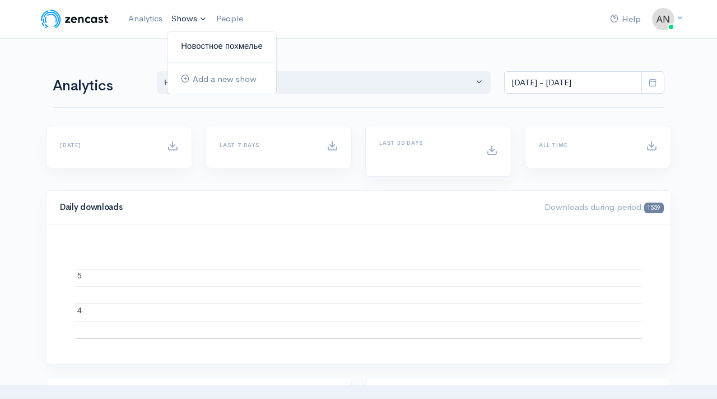
click at [193, 42] on link "Новостное похмелье" at bounding box center [222, 46] width 109 height 20
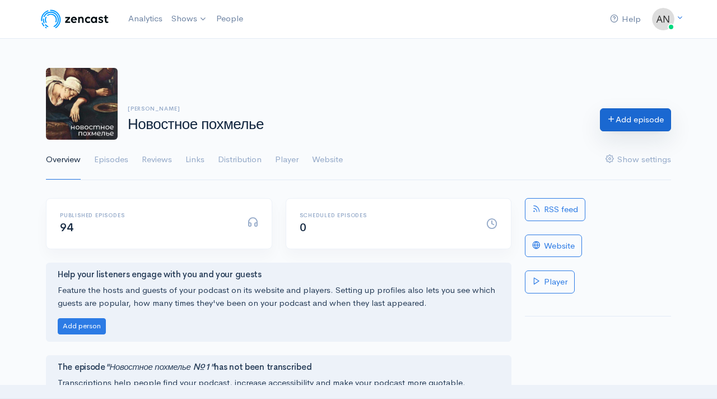
click at [624, 119] on link "Add episode" at bounding box center [635, 119] width 71 height 23
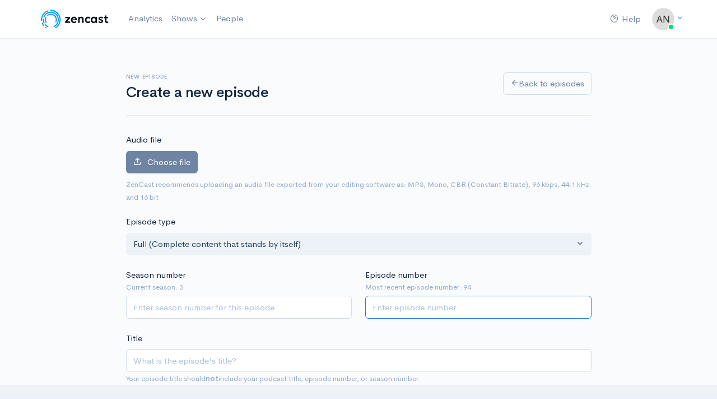
click at [402, 304] on input "Episode number" at bounding box center [478, 306] width 226 height 23
type input "95"
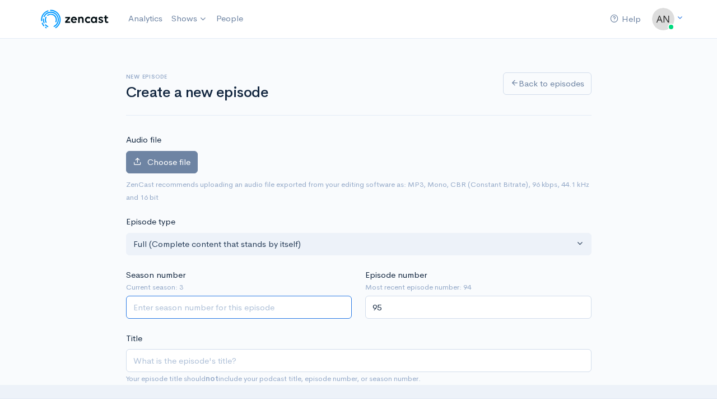
click at [241, 315] on input "Season number" at bounding box center [239, 306] width 226 height 23
type input "3"
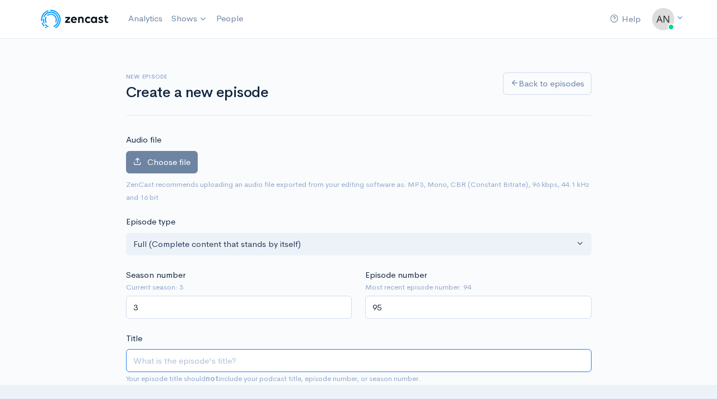
click at [234, 358] on input "Title" at bounding box center [359, 360] width 466 height 23
type input "Н"
type input "n"
type input "Но"
type input "no"
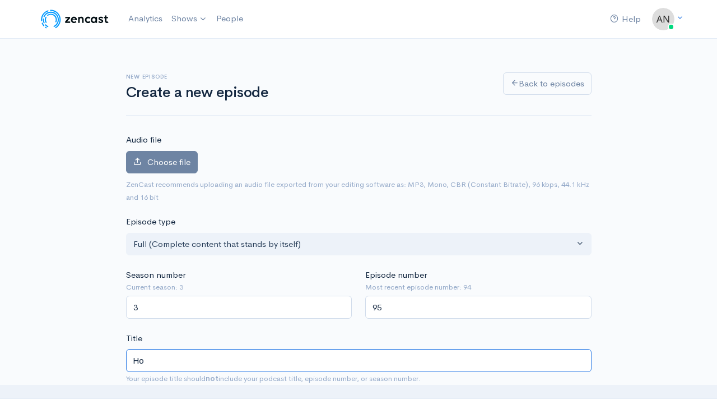
type input "Нов"
type input "nov"
type input "Ново"
type input "novo"
type input "Новост"
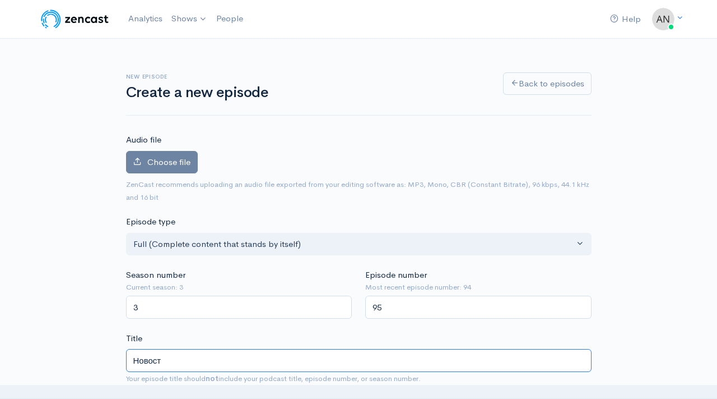
type input "novost"
type input "Новостн"
type input "novostn"
type input "Новостное"
type input "novostnoe"
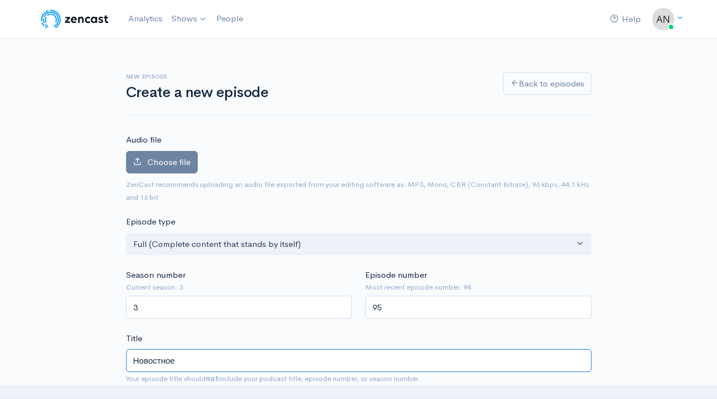
type input "Новостное п"
type input "novostnoe-p"
type input "Новостное по"
type input "novostnoe-po"
type input "Новостное поз"
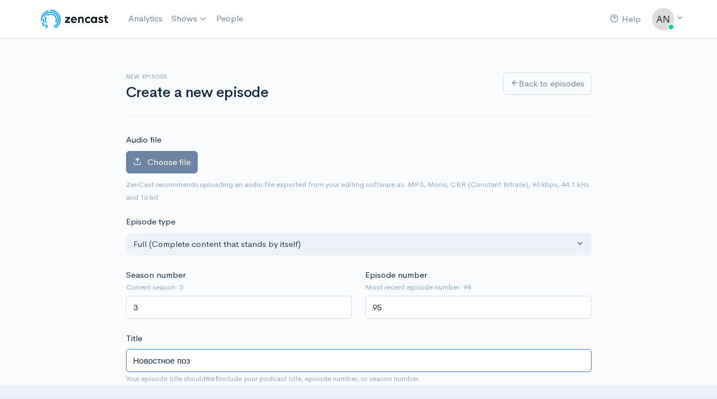
type input "novostnoe-poz"
type input "Новостное по"
type input "novostnoe-po"
type input "Новостное пох"
type input "novostnoe-poh"
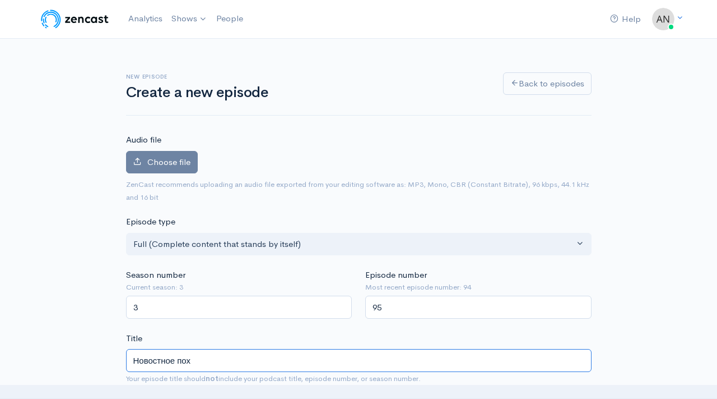
type input "Новостное похм"
type input "novostnoe-pohm"
type input "Новостное похме"
type input "novostnoe-pohme"
type input "Новостное похмель"
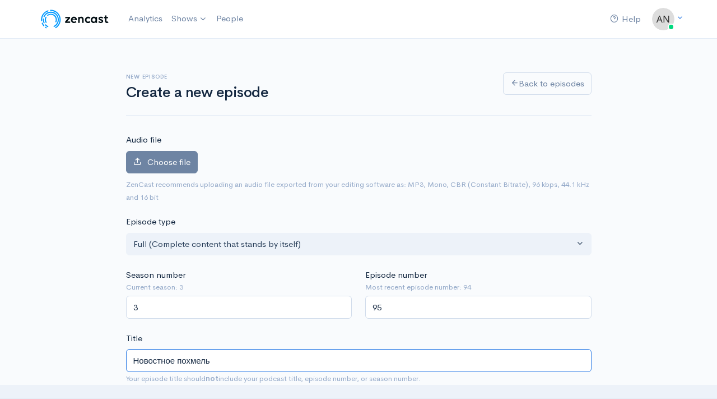
type input "novostnoe-pohmel"
type input "Новостное похмелье"
type input "novostnoe-pohmele"
type input "Новостное похмелье №9"
type input "novostnoe-pohmele-9"
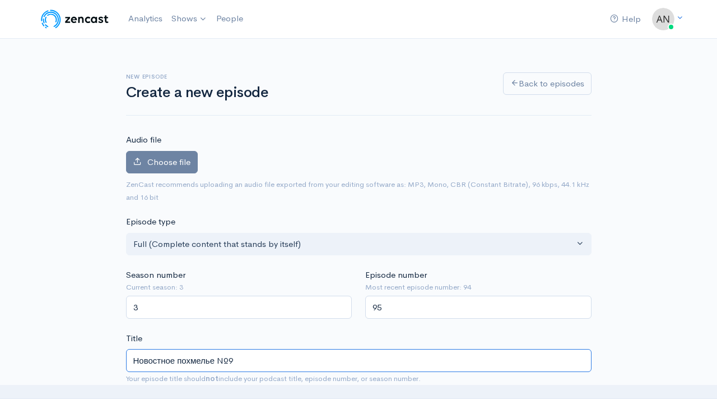
type input "Новостное похмелье №95"
type input "novostnoe-pohmele-95"
click at [217, 361] on input "Новостное похмелье №95" at bounding box center [359, 360] width 466 height 23
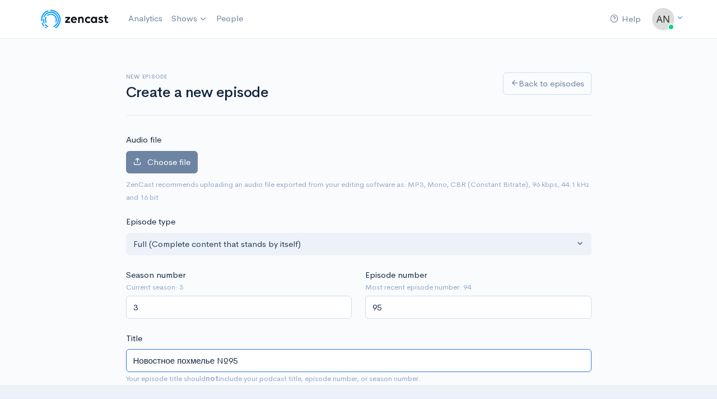
click at [217, 361] on input "Новостное похмелье №95" at bounding box center [359, 360] width 466 height 23
type input "Новостное похмелье №95"
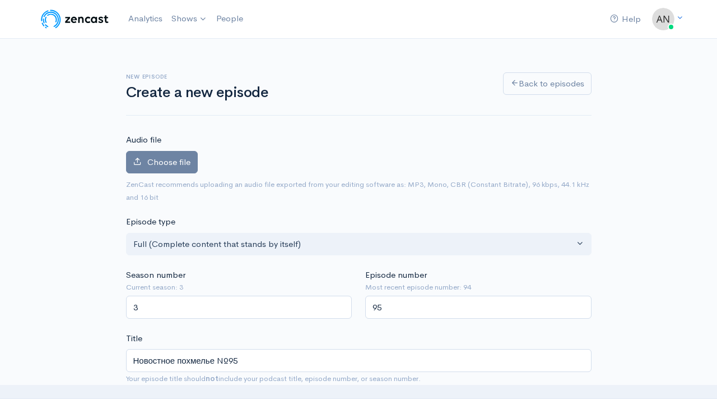
click at [164, 169] on label "Choose file" at bounding box center [162, 162] width 72 height 23
click at [0, 0] on input "Choose file" at bounding box center [0, 0] width 0 height 0
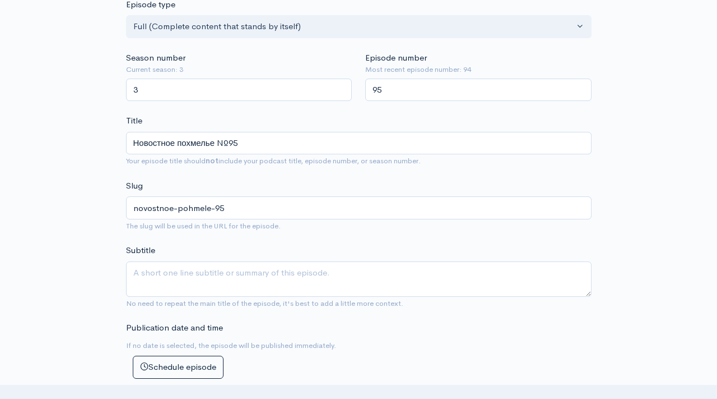
scroll to position [528, 0]
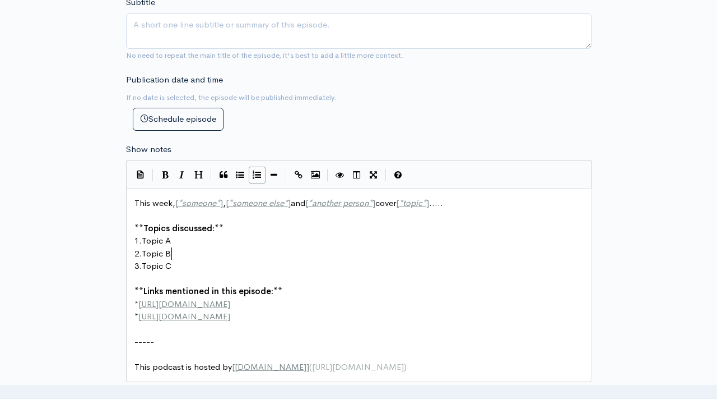
click at [193, 249] on pre "2. Topic B" at bounding box center [358, 253] width 453 height 13
type textarea "This week, [*someone*], [*someone else*] and [*another person*] cover [*topic*]…"
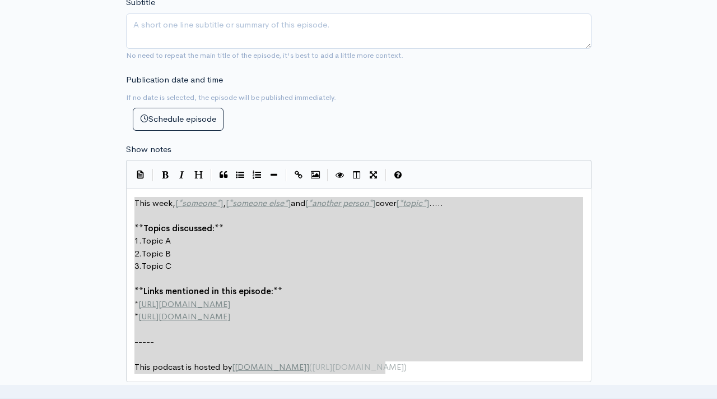
paste textarea
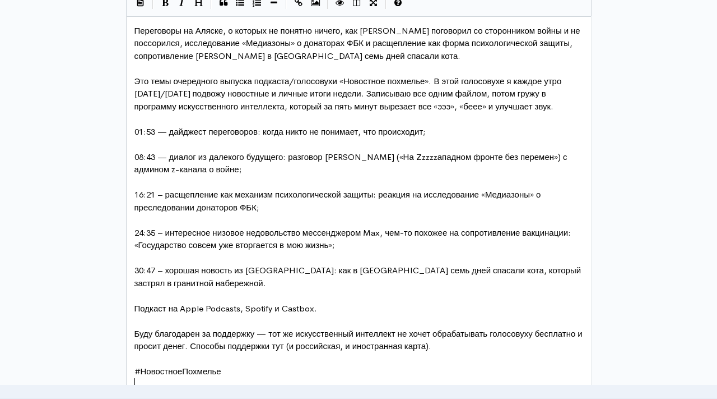
scroll to position [0, 0]
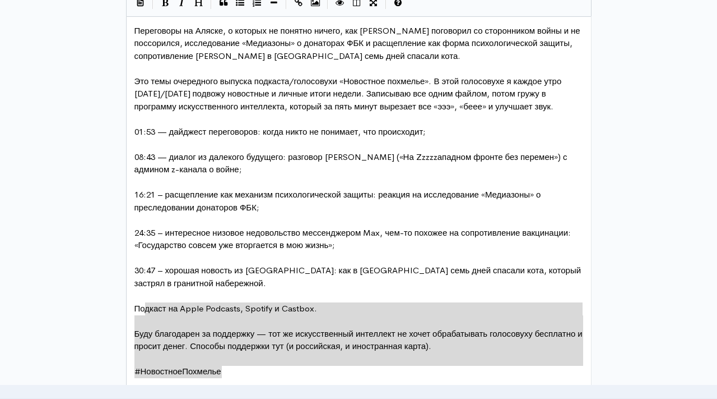
type textarea "Подкаст на Apple Podcasts, Spotify и Castbox. Буду благодарен за поддержку — то…"
drag, startPoint x: 233, startPoint y: 370, endPoint x: 133, endPoint y: 303, distance: 120.3
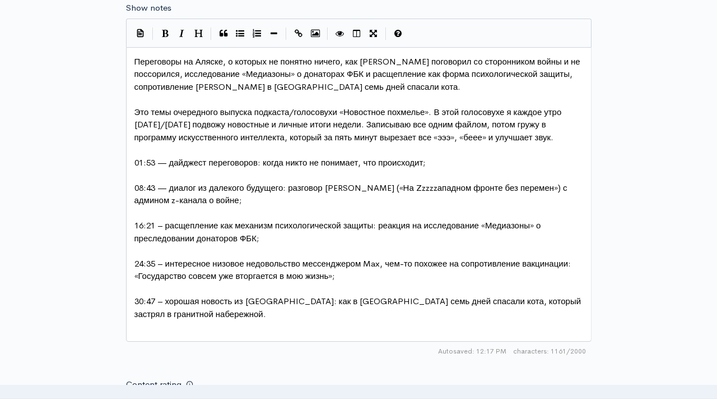
scroll to position [641, 0]
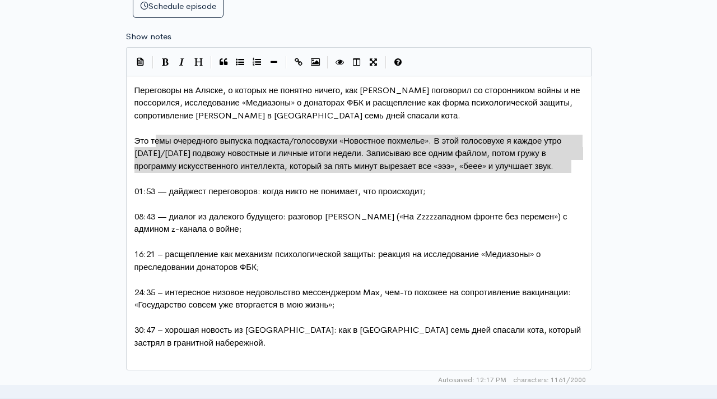
type textarea "Это темы очередного выпуска подкаста/голосовухи «Новостное похмелье». В этой го…"
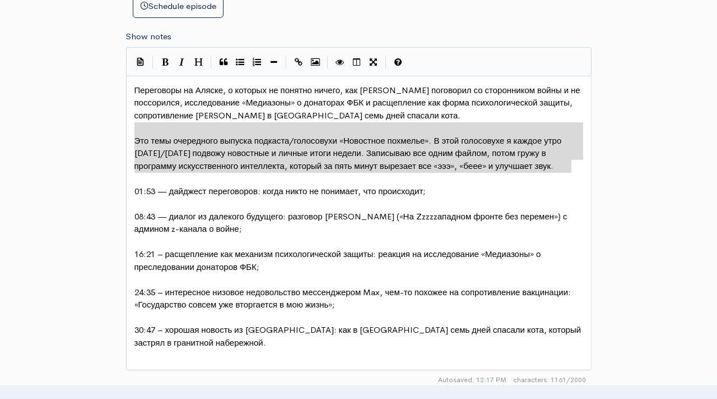
drag, startPoint x: 579, startPoint y: 167, endPoint x: 128, endPoint y: 130, distance: 452.7
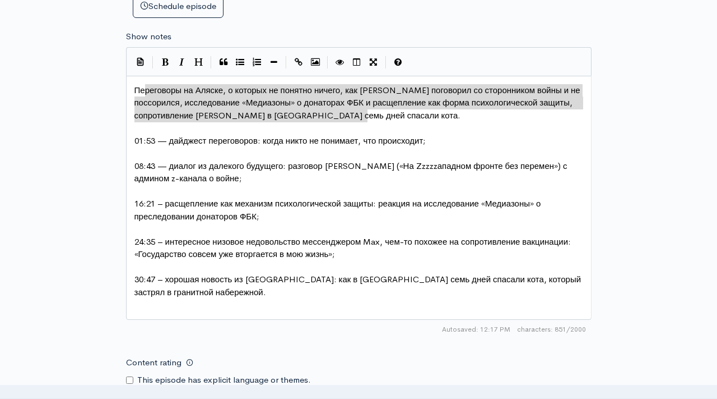
type textarea "Переговоры на Аляске, о которых не понятно ничего, как либерал поговорил со сто…"
drag, startPoint x: 371, startPoint y: 115, endPoint x: 127, endPoint y: 88, distance: 244.8
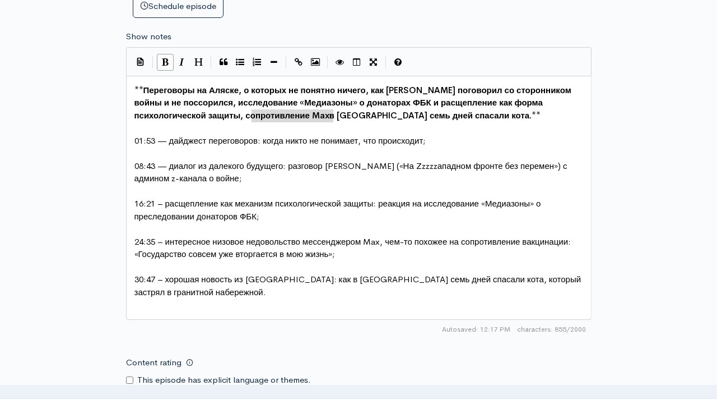
type textarea "сопротивление Max"
drag, startPoint x: 332, startPoint y: 117, endPoint x: 247, endPoint y: 116, distance: 85.2
type textarea "о войне"
drag, startPoint x: 240, startPoint y: 177, endPoint x: 211, endPoint y: 177, distance: 29.7
click at [165, 312] on div "x ** Переговоры на Аляске, о которых не понятно ничего, как либерал поговорил с…" at bounding box center [358, 197] width 453 height 231
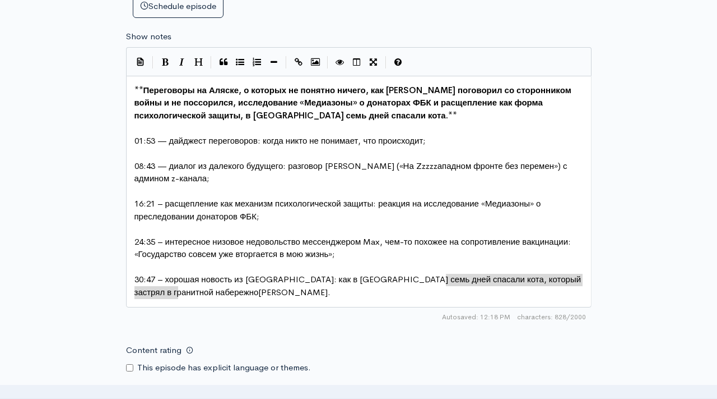
type textarea ", который застрял в гранитной набережной"
drag, startPoint x: 444, startPoint y: 279, endPoint x: 181, endPoint y: 297, distance: 264.1
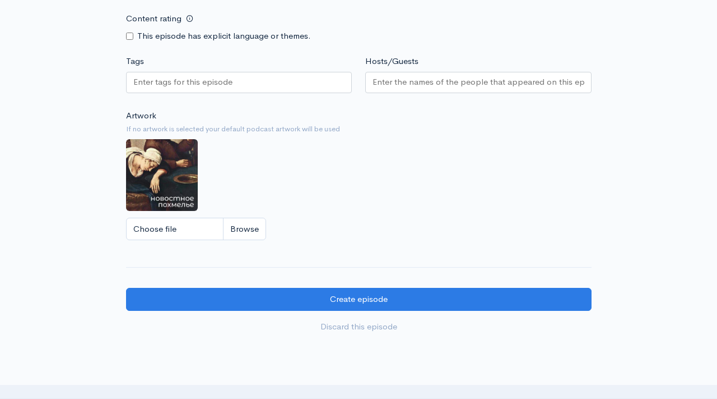
scroll to position [1057, 0]
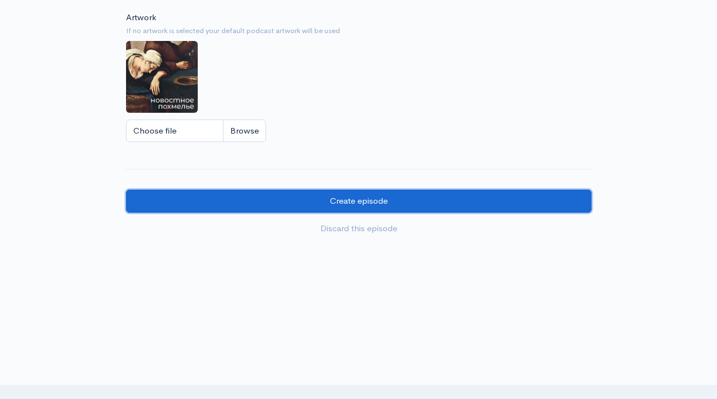
click at [363, 200] on input "Create episode" at bounding box center [359, 200] width 466 height 23
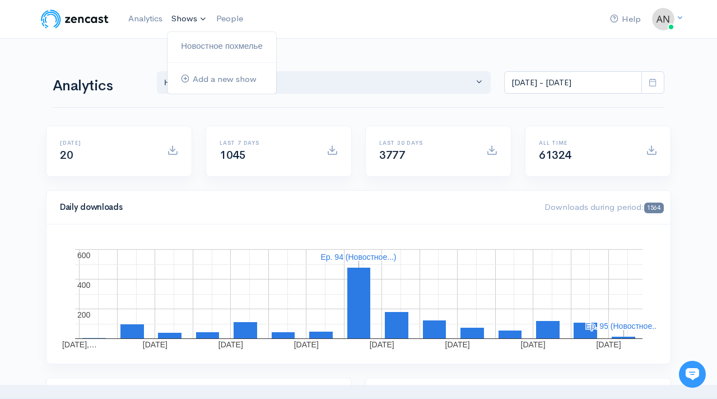
click at [193, 20] on link "Shows" at bounding box center [189, 19] width 45 height 25
click at [203, 43] on link "Новостное похмелье" at bounding box center [222, 46] width 109 height 20
